Goal: Use online tool/utility: Use online tool/utility

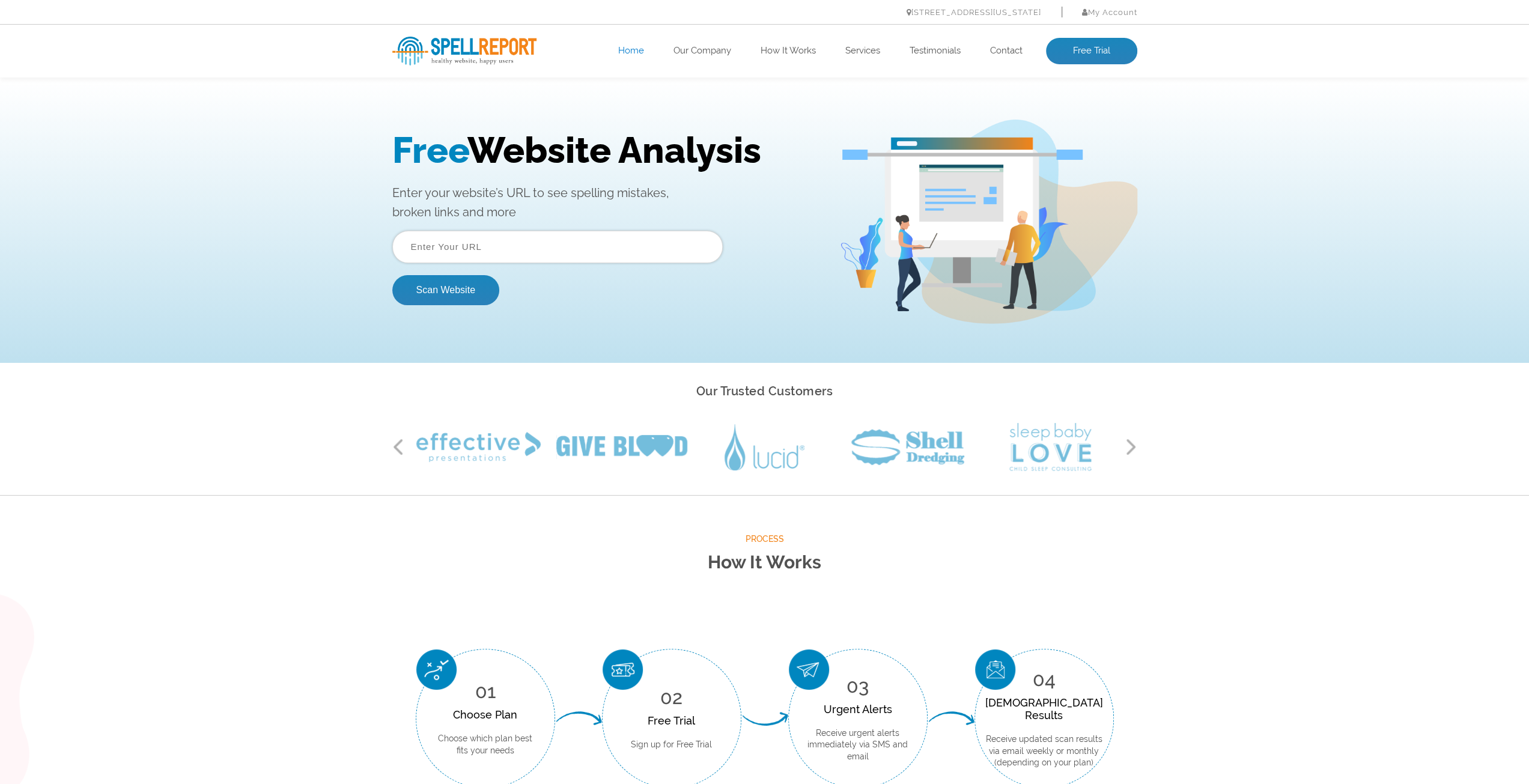
click at [442, 247] on input "text" at bounding box center [557, 246] width 330 height 33
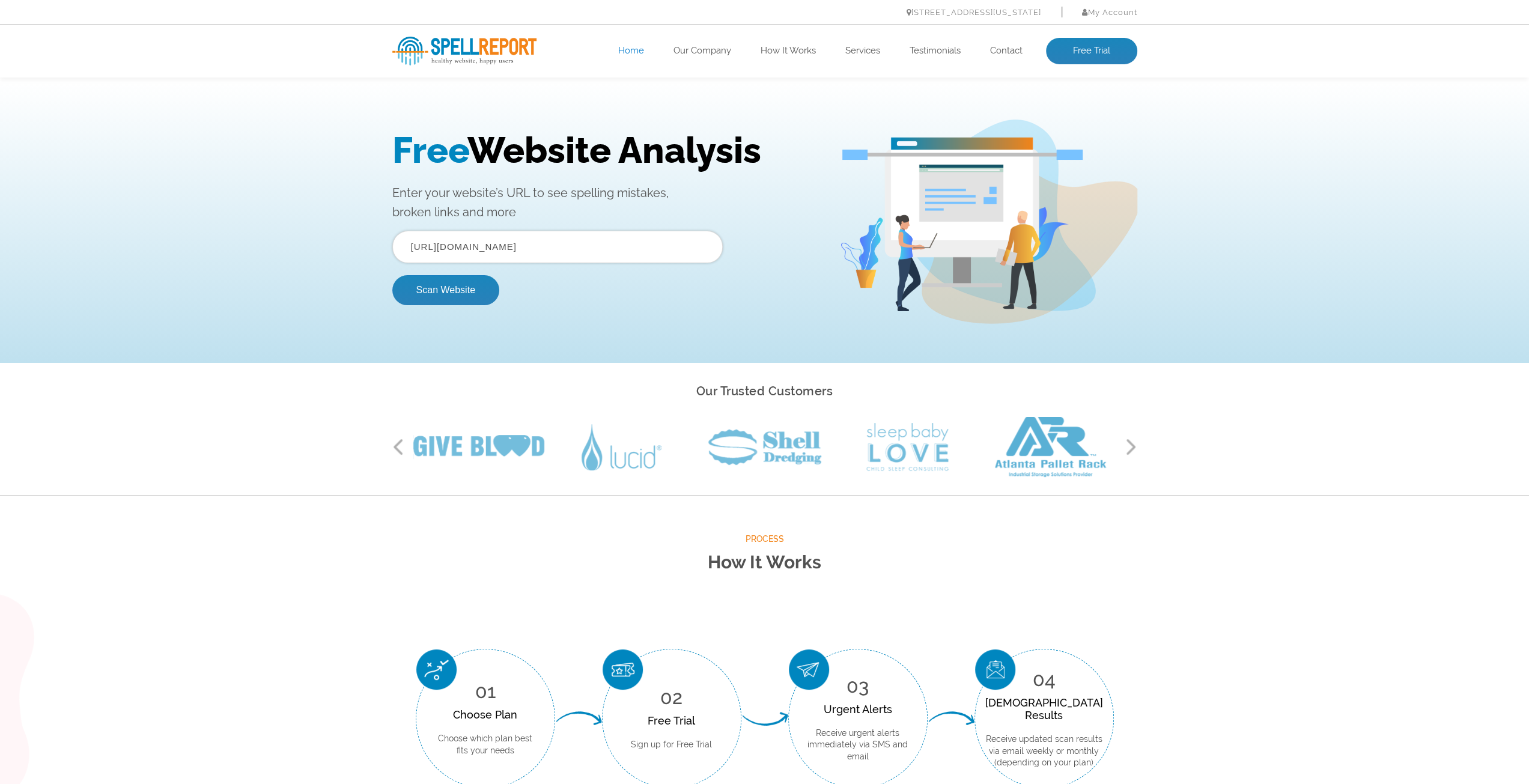
click at [518, 246] on input "[URL][DOMAIN_NAME]" at bounding box center [557, 246] width 330 height 33
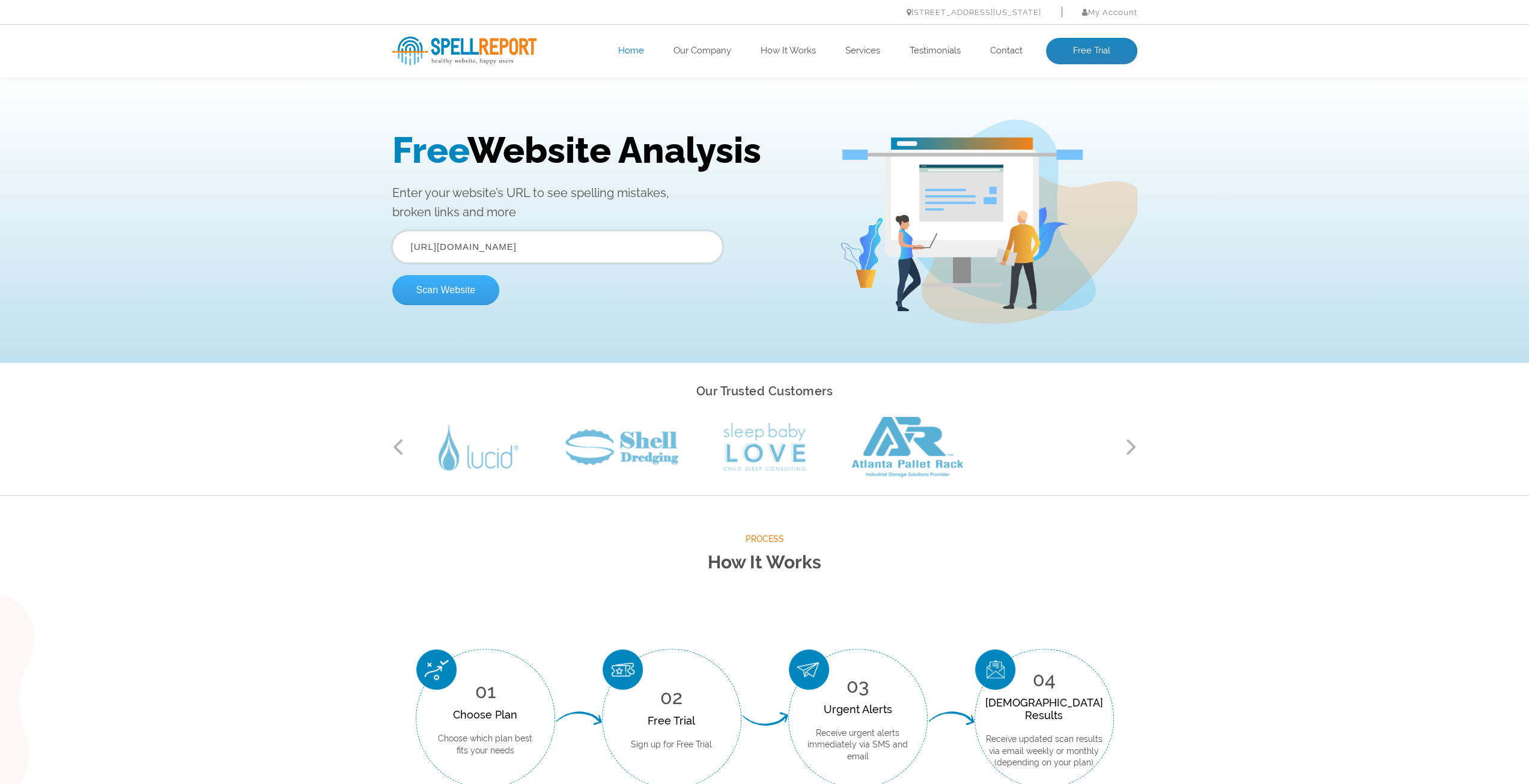
type input "[URL][DOMAIN_NAME]"
click at [457, 288] on button "Scan Website" at bounding box center [445, 290] width 107 height 30
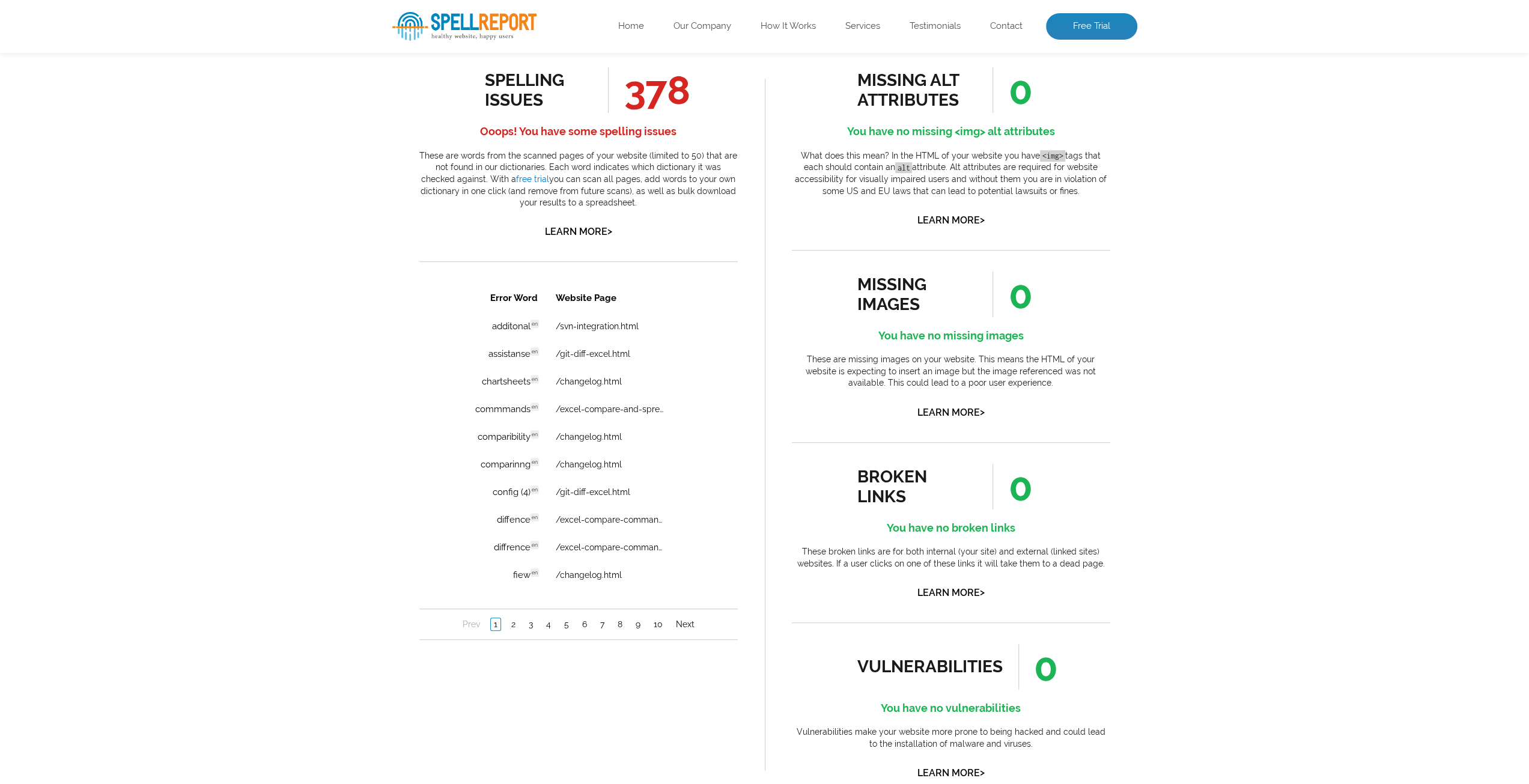
scroll to position [661, 0]
click at [685, 628] on link "Next" at bounding box center [685, 622] width 25 height 12
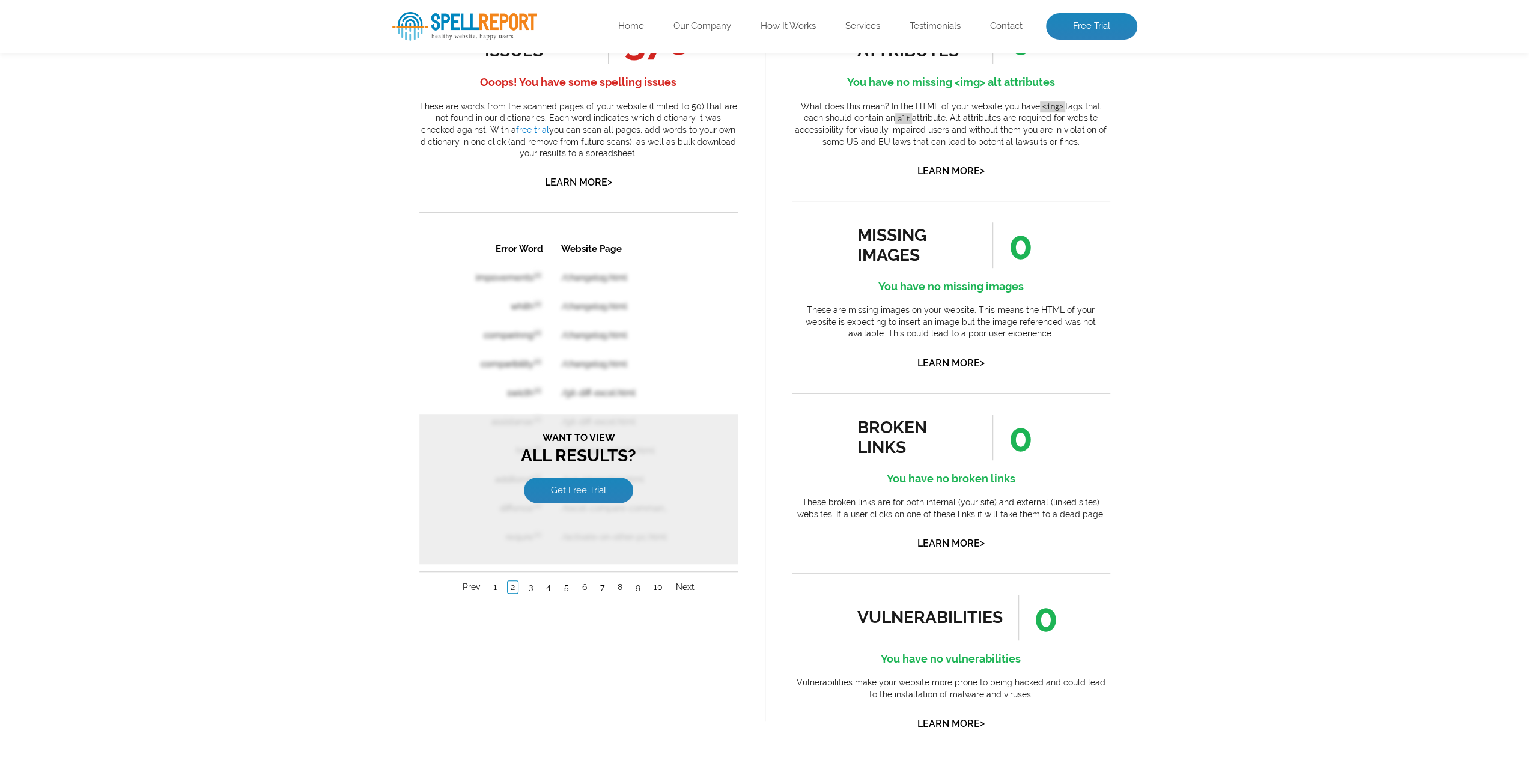
scroll to position [721, 0]
